Goal: Find specific page/section: Find specific page/section

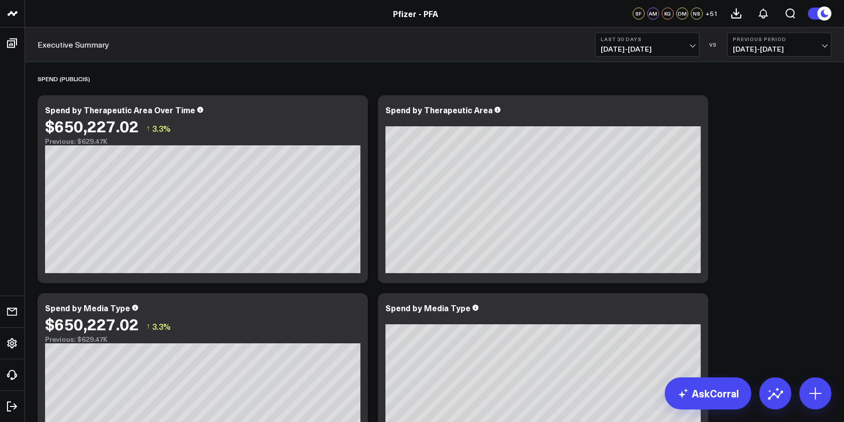
click at [694, 50] on button "Last 30 Days [DATE] - [DATE]" at bounding box center [647, 45] width 104 height 24
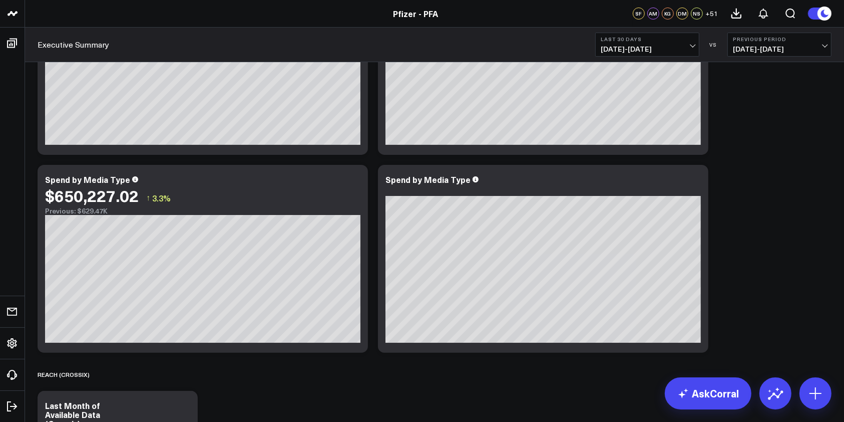
scroll to position [133, 0]
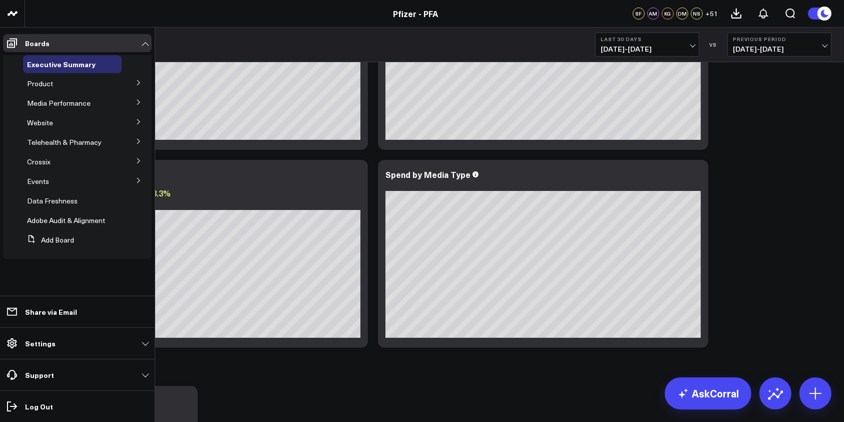
click at [142, 80] on button at bounding box center [139, 82] width 26 height 15
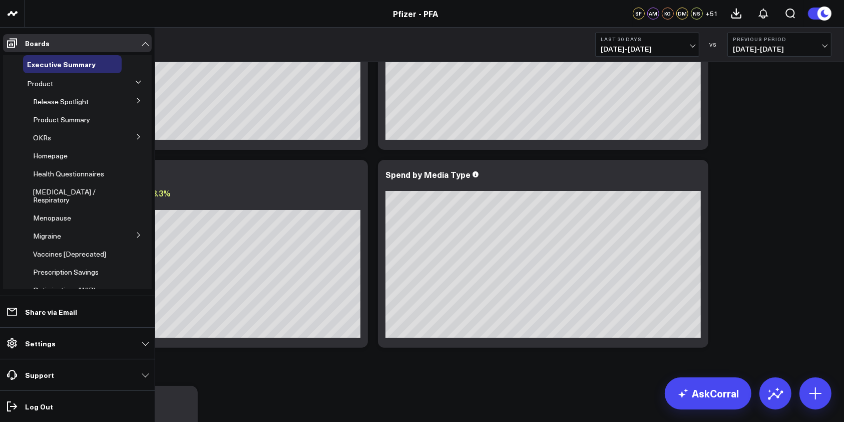
click at [136, 99] on icon at bounding box center [139, 101] width 6 height 6
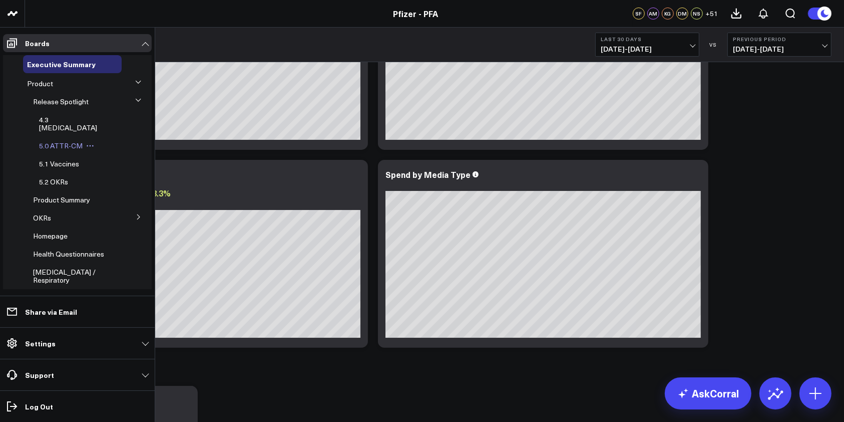
click at [58, 141] on span "5.0 ATTR-CM" at bounding box center [61, 146] width 44 height 10
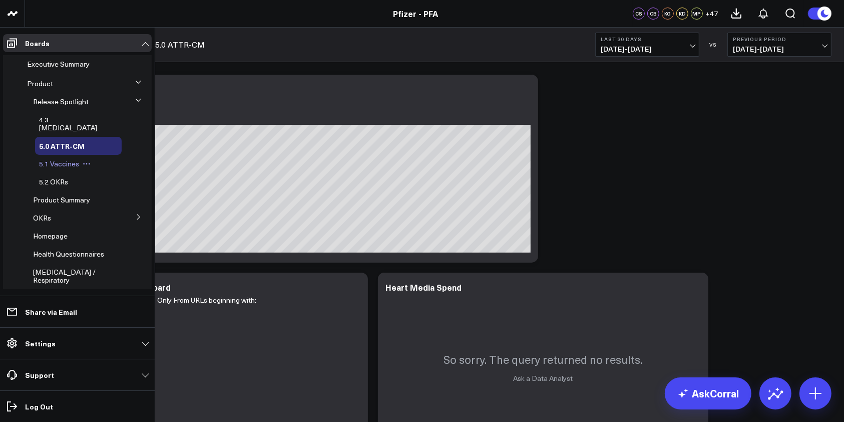
click at [62, 159] on span "5.1 Vaccines" at bounding box center [59, 164] width 40 height 10
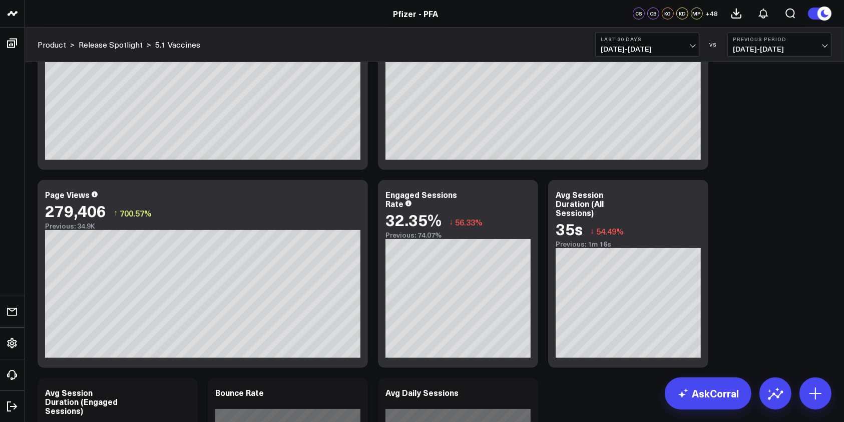
scroll to position [582, 0]
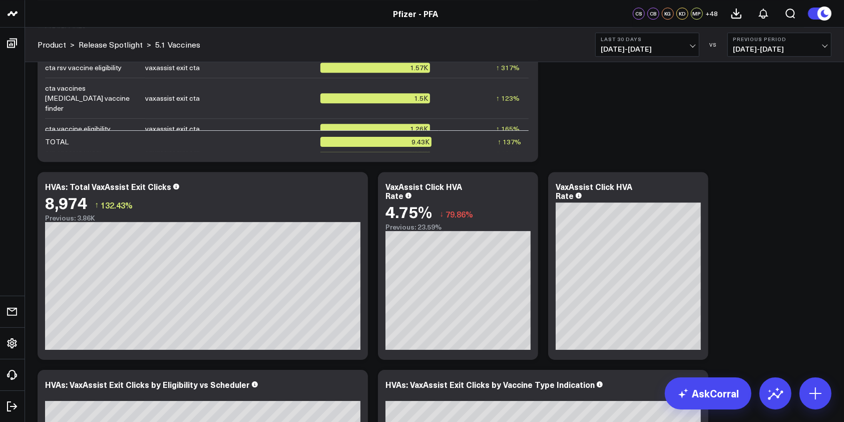
scroll to position [3386, 0]
